Goal: Transaction & Acquisition: Purchase product/service

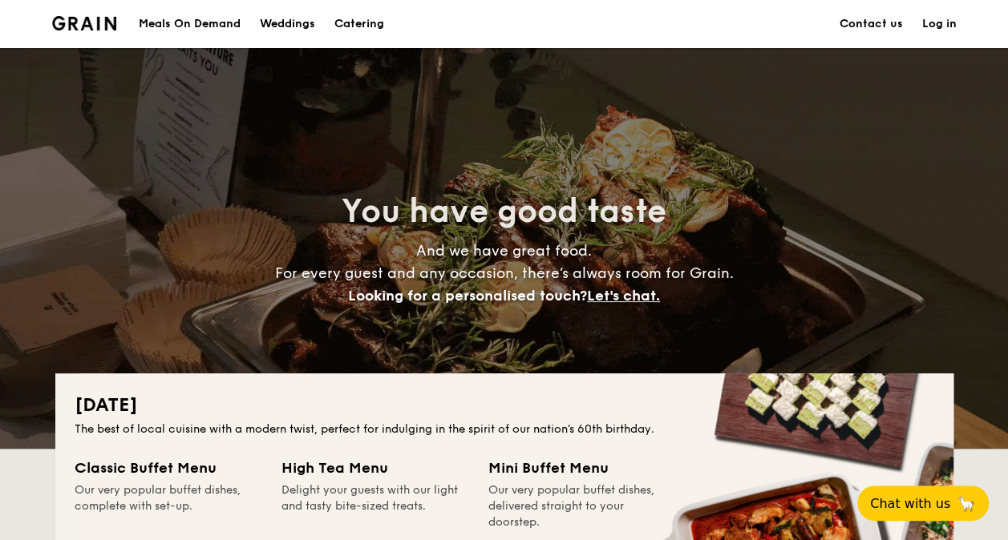
click at [225, 25] on div "Meals On Demand" at bounding box center [190, 24] width 102 height 48
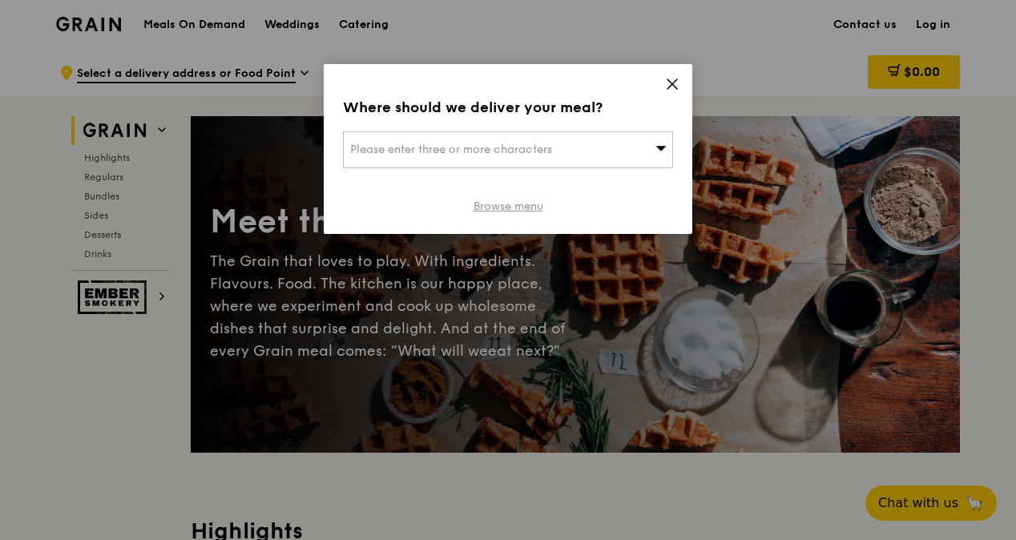
click at [528, 208] on link "Browse menu" at bounding box center [509, 207] width 70 height 16
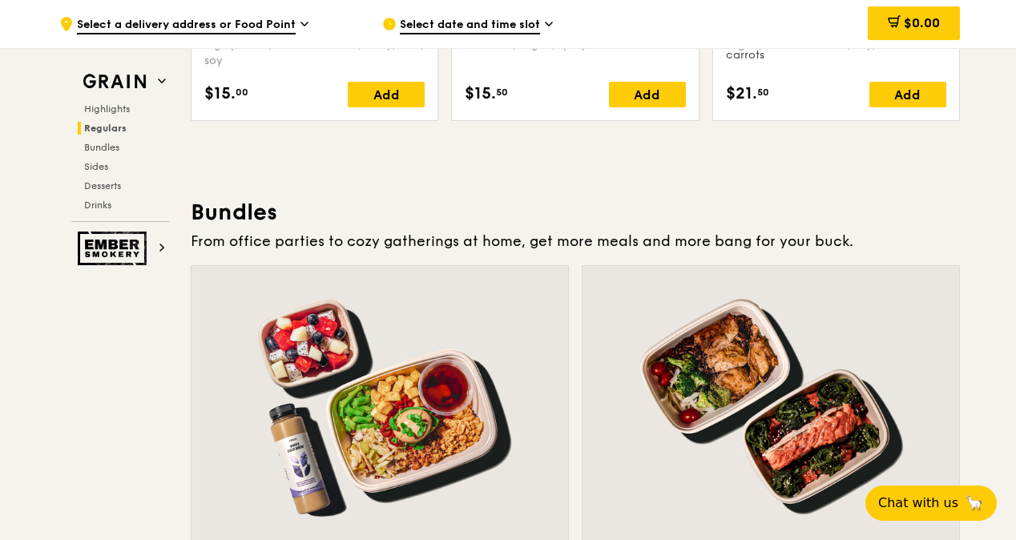
scroll to position [2165, 0]
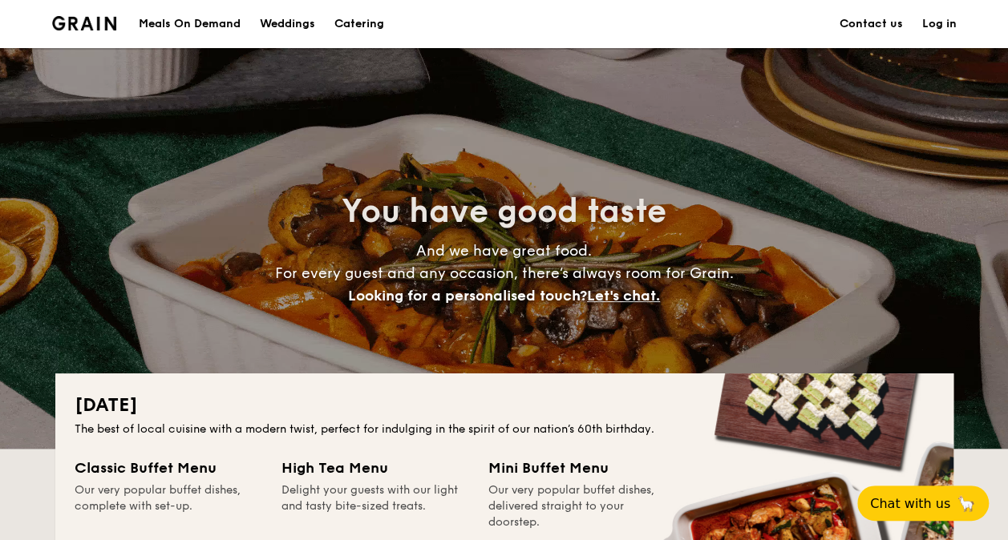
click at [169, 26] on div "Meals On Demand" at bounding box center [190, 24] width 102 height 48
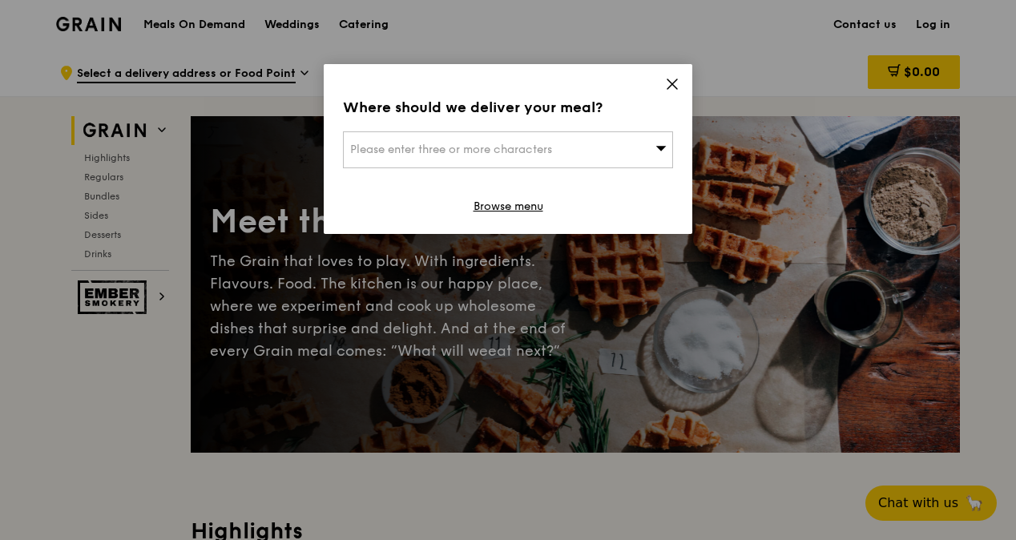
click at [672, 75] on div "Where should we deliver your meal? Please enter three or more characters Browse…" at bounding box center [508, 149] width 369 height 170
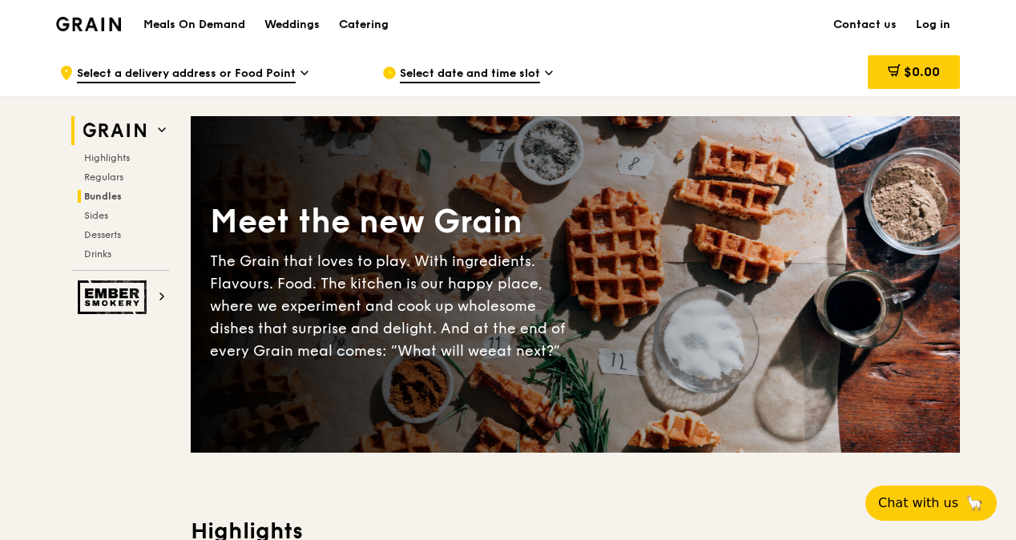
click at [102, 194] on span "Bundles" at bounding box center [103, 196] width 38 height 11
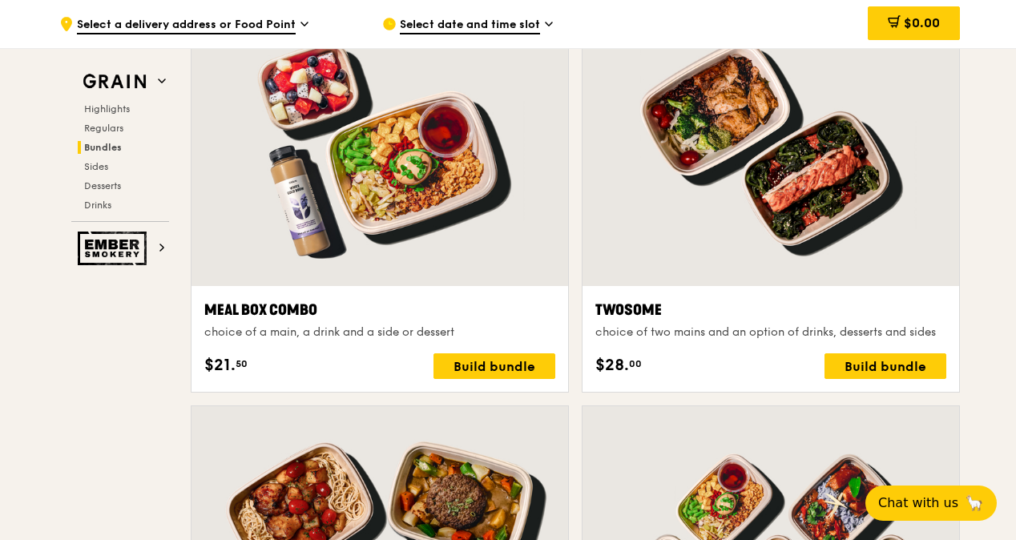
scroll to position [2408, 0]
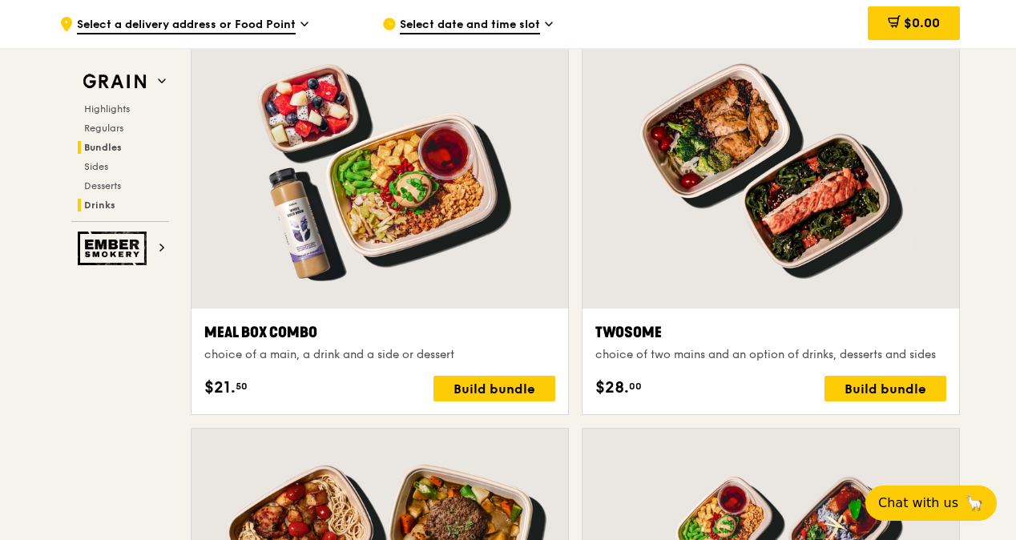
click at [103, 210] on span "Drinks" at bounding box center [99, 205] width 31 height 11
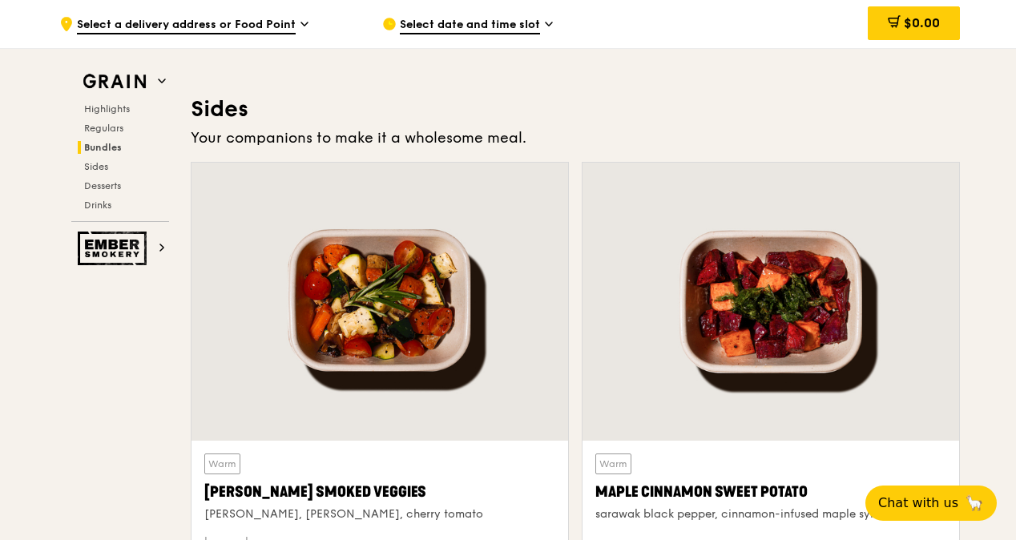
scroll to position [3370, 0]
